Goal: Use online tool/utility: Utilize a website feature to perform a specific function

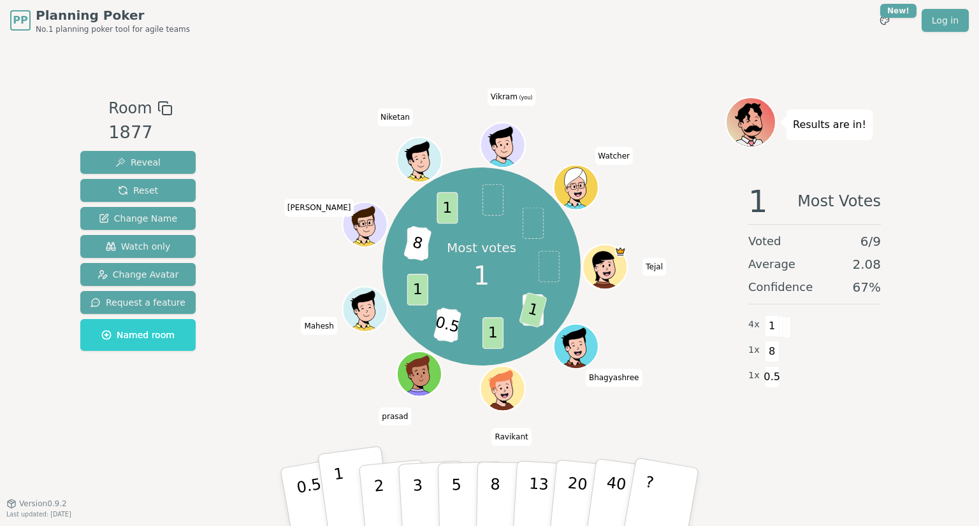
click at [347, 489] on button "1" at bounding box center [355, 497] width 76 height 103
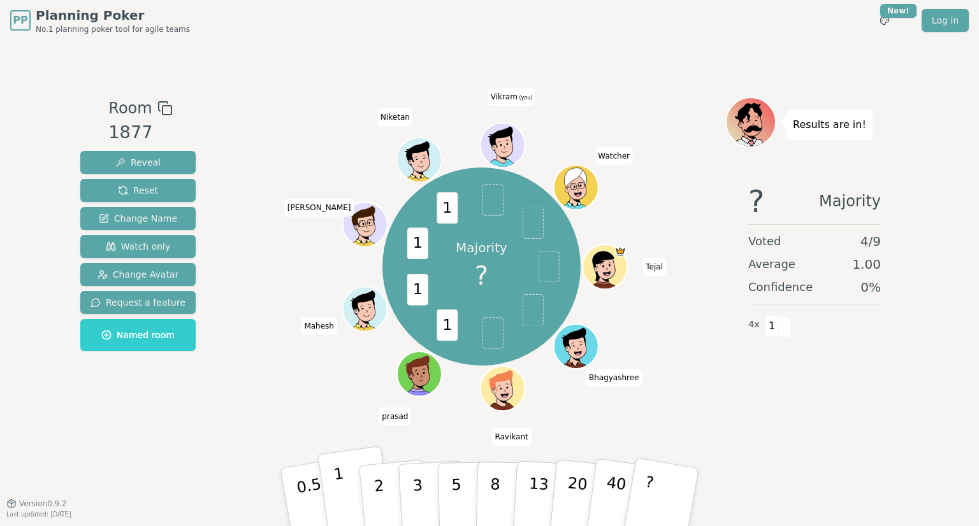
click at [341, 488] on p "1" at bounding box center [342, 499] width 19 height 69
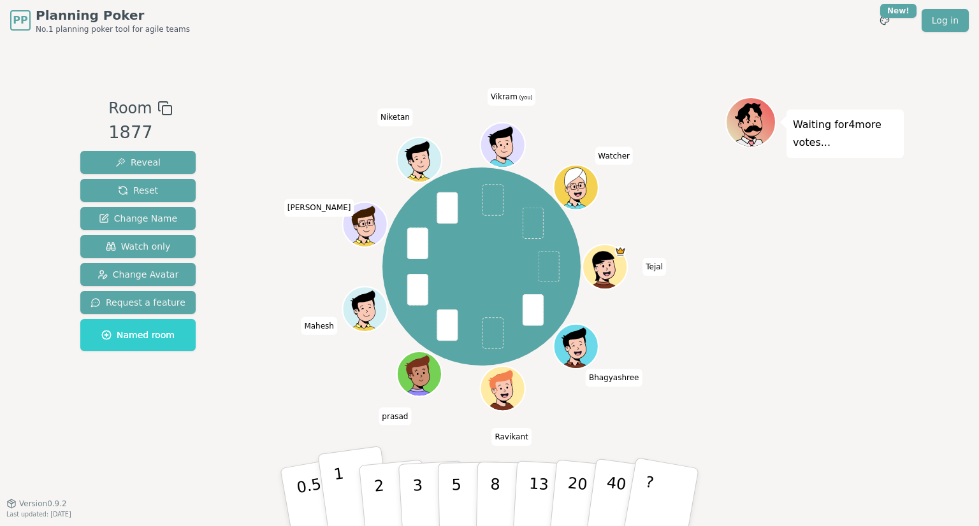
click at [339, 486] on p "1" at bounding box center [342, 499] width 19 height 69
click at [142, 160] on span "Reveal" at bounding box center [137, 162] width 45 height 13
click at [336, 506] on button "1" at bounding box center [355, 497] width 76 height 103
click at [479, 264] on div "[PERSON_NAME] [PERSON_NAME] [PERSON_NAME] Vikram (you) Watcher" at bounding box center [481, 267] width 198 height 198
click at [249, 177] on div "[PERSON_NAME] [PERSON_NAME] [PERSON_NAME] Vikram (you) Watcher" at bounding box center [481, 267] width 487 height 294
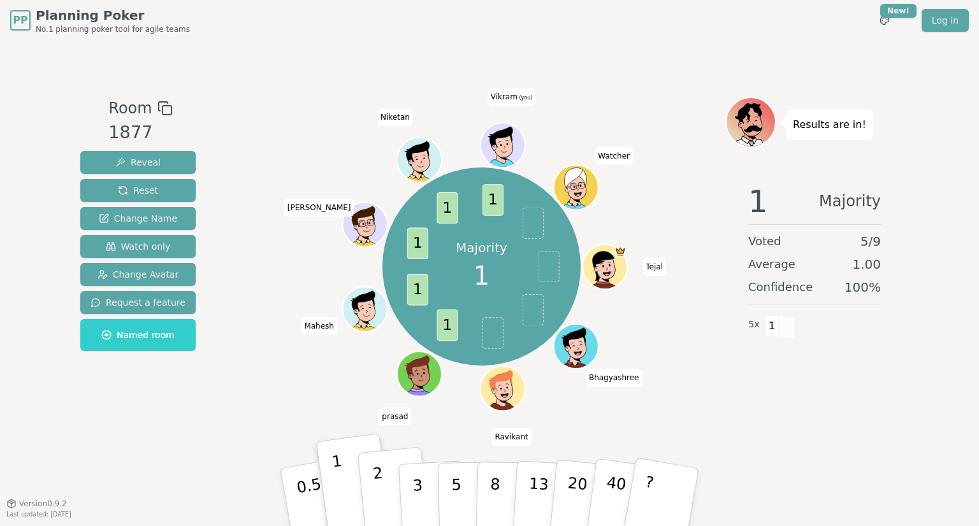
click at [382, 477] on button "2" at bounding box center [393, 497] width 73 height 101
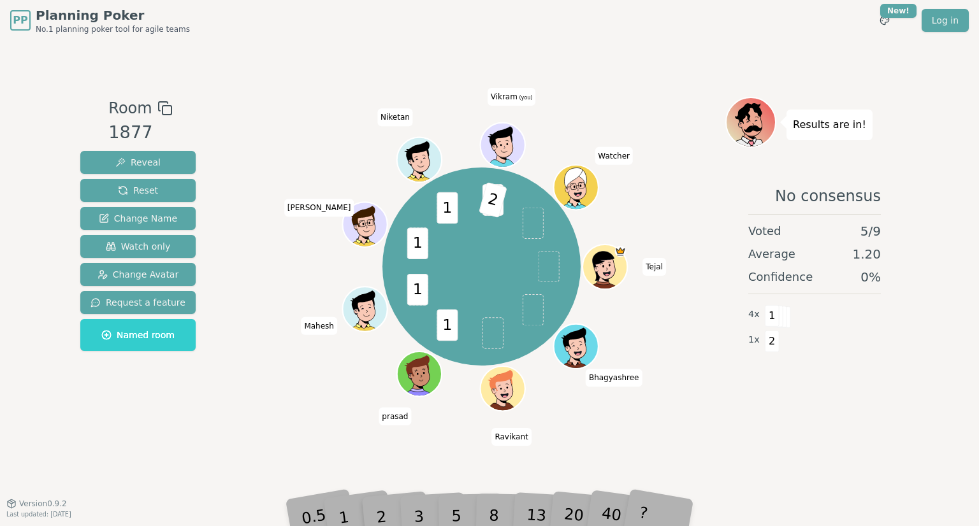
click at [422, 508] on div "3" at bounding box center [432, 497] width 41 height 47
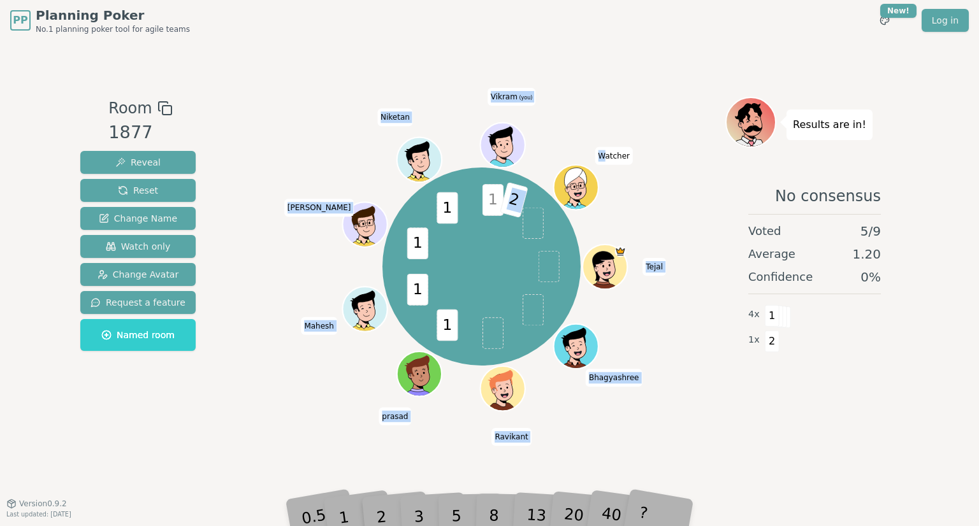
drag, startPoint x: 511, startPoint y: 194, endPoint x: 604, endPoint y: 150, distance: 102.9
click at [581, 168] on div "1 1 1 1 1 2 [PERSON_NAME] [PERSON_NAME] [PERSON_NAME] Vikram (you) Watcher" at bounding box center [481, 267] width 198 height 198
click at [461, 238] on div "1 1 1 1 1 2 [PERSON_NAME] [PERSON_NAME] [PERSON_NAME] Vikram (you) Watcher" at bounding box center [481, 267] width 198 height 198
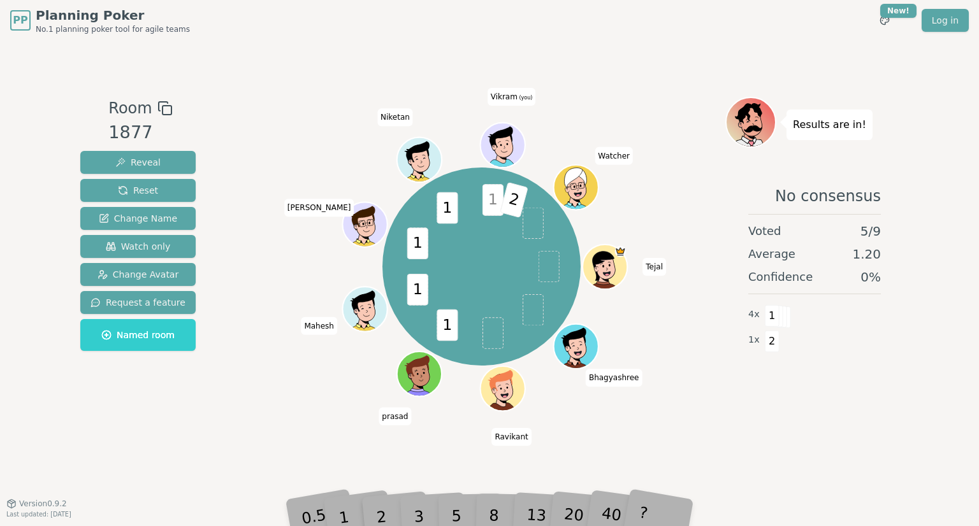
click at [495, 194] on span "1" at bounding box center [492, 200] width 21 height 32
click at [507, 196] on span "2" at bounding box center [514, 200] width 29 height 36
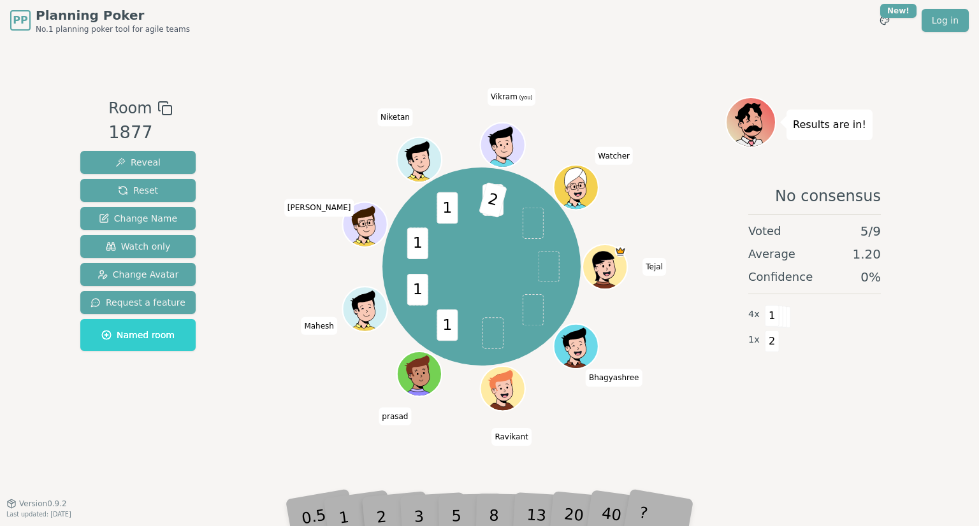
click at [576, 513] on div "20" at bounding box center [585, 497] width 42 height 48
click at [148, 219] on span "Change Name" at bounding box center [138, 218] width 78 height 13
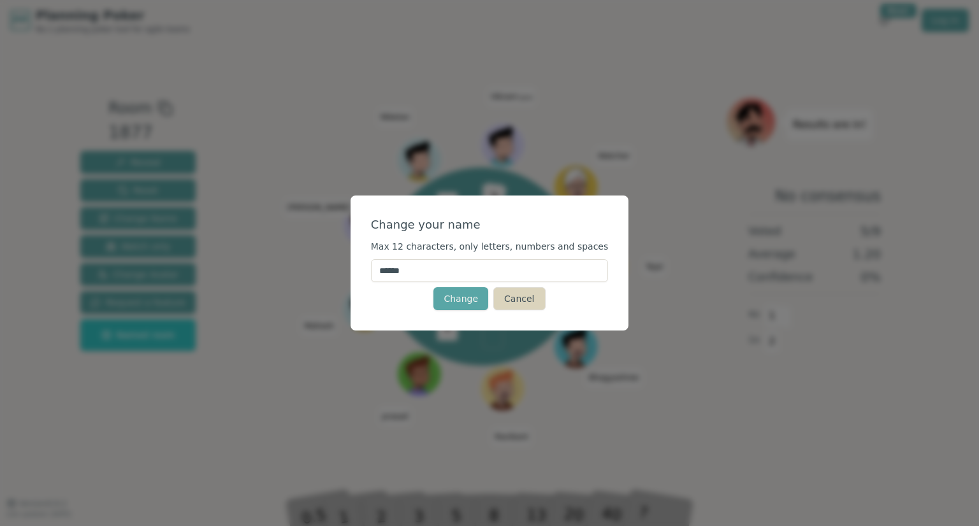
click at [515, 293] on button "Cancel" at bounding box center [519, 298] width 52 height 23
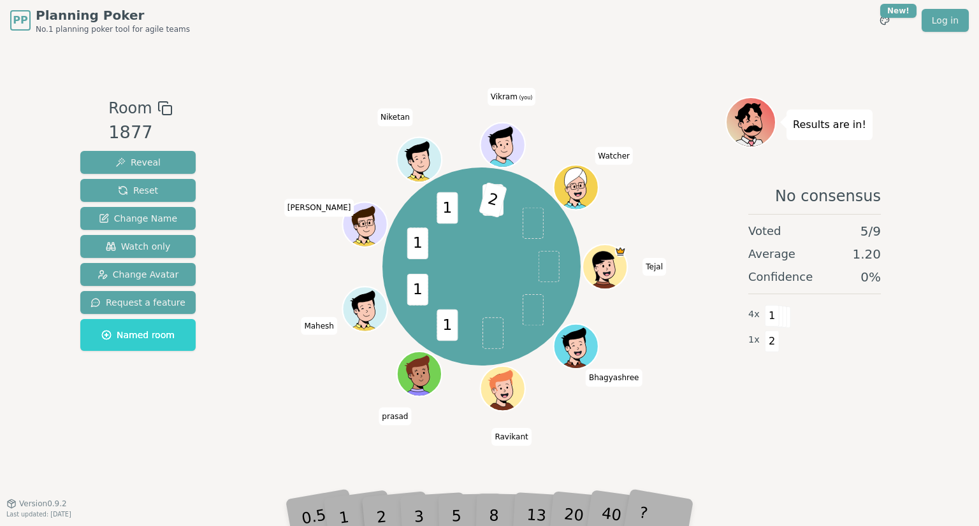
click at [215, 287] on div "Room 1877 Reveal Reset Change Name Watch only Change Avatar Request a feature N…" at bounding box center [489, 272] width 828 height 350
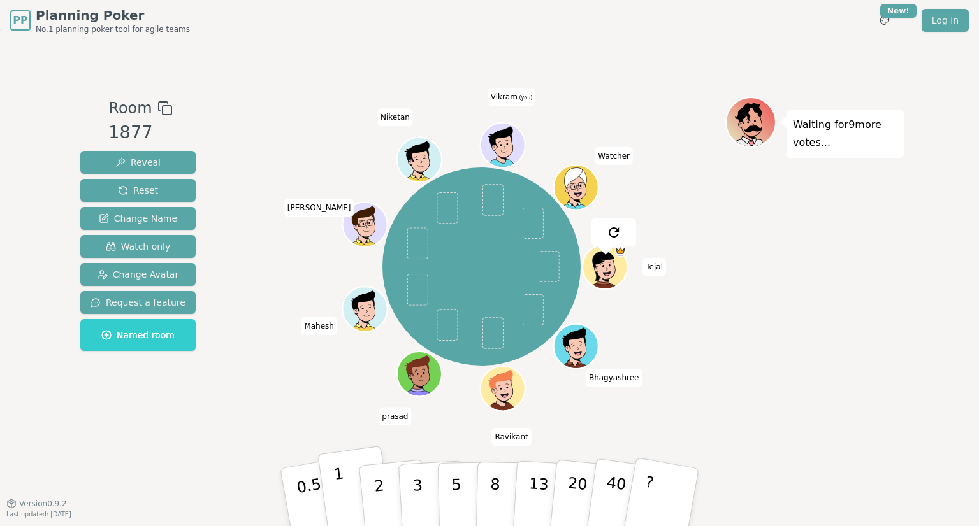
click at [343, 510] on p "1" at bounding box center [342, 499] width 19 height 69
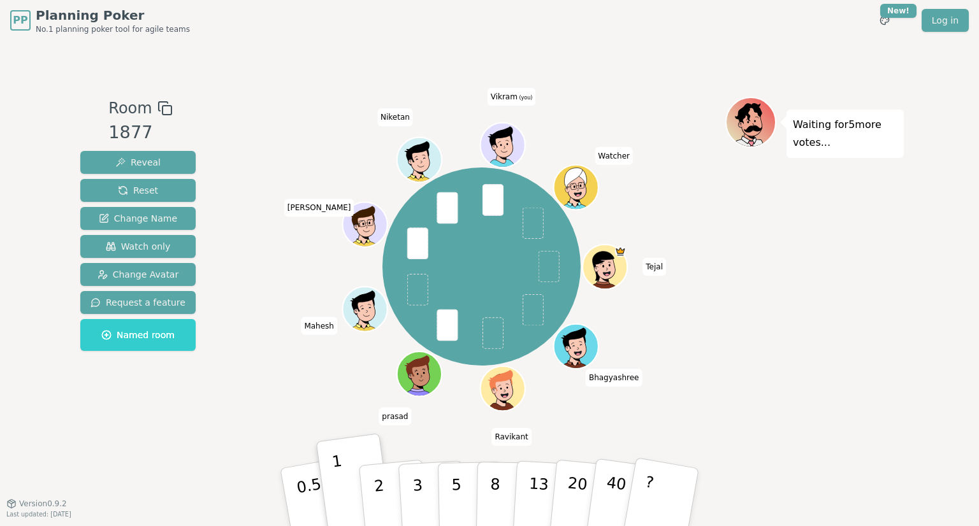
click at [249, 422] on div "[PERSON_NAME] [PERSON_NAME] [PERSON_NAME] Vikram (you) Watcher" at bounding box center [481, 272] width 487 height 350
